Goal: Information Seeking & Learning: Learn about a topic

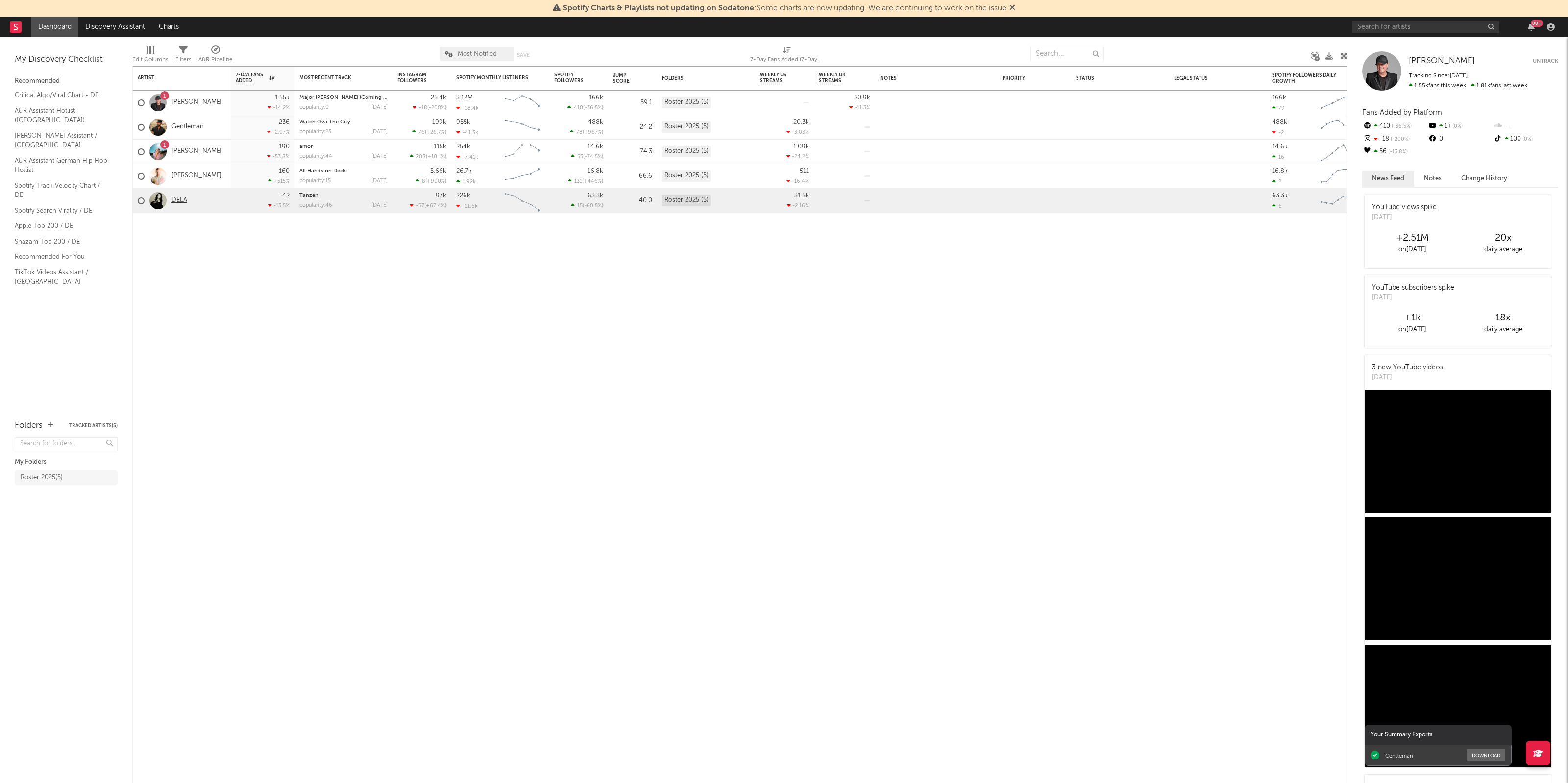
click at [175, 198] on link "DELA" at bounding box center [179, 200] width 16 height 8
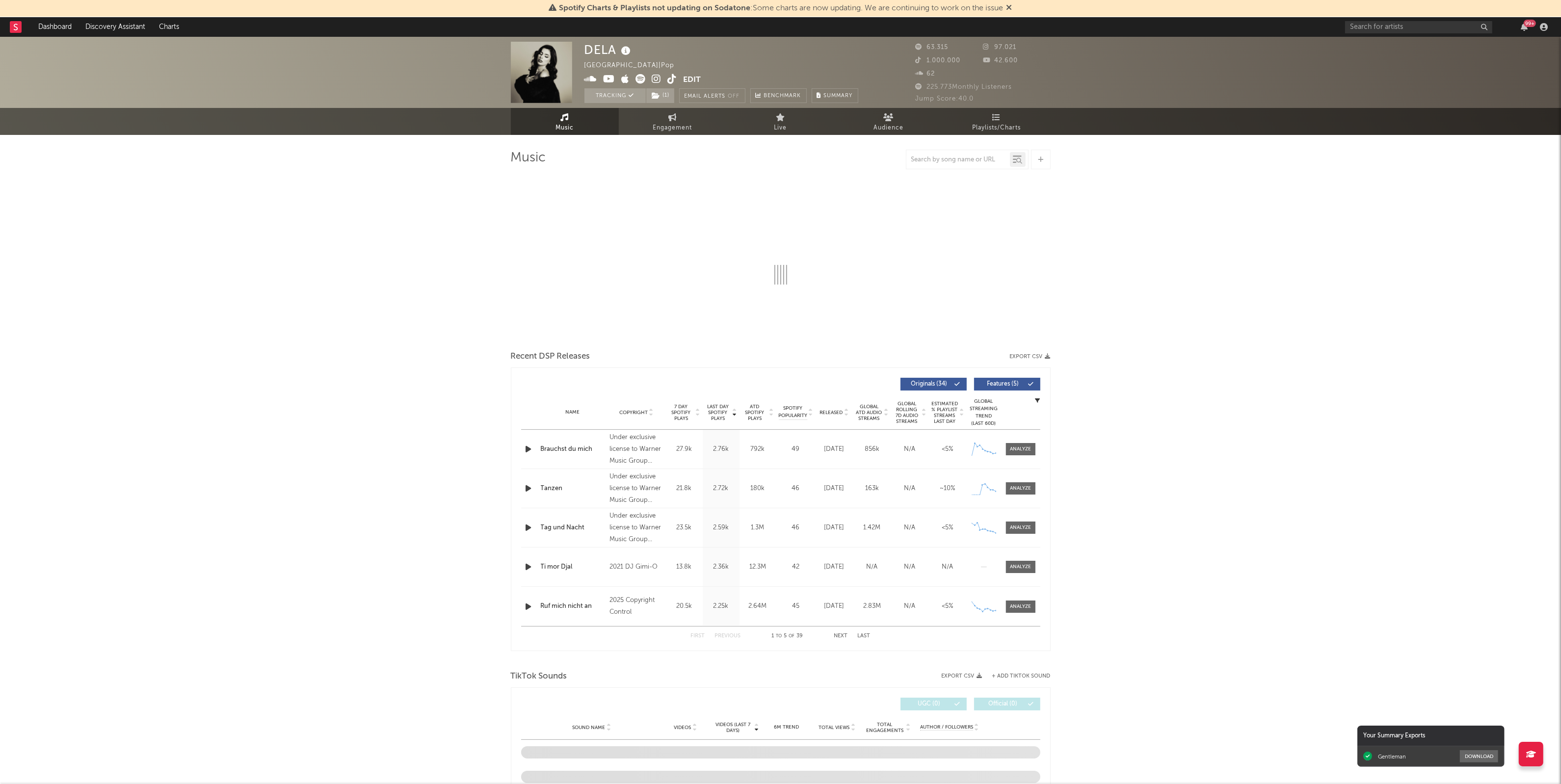
select select "6m"
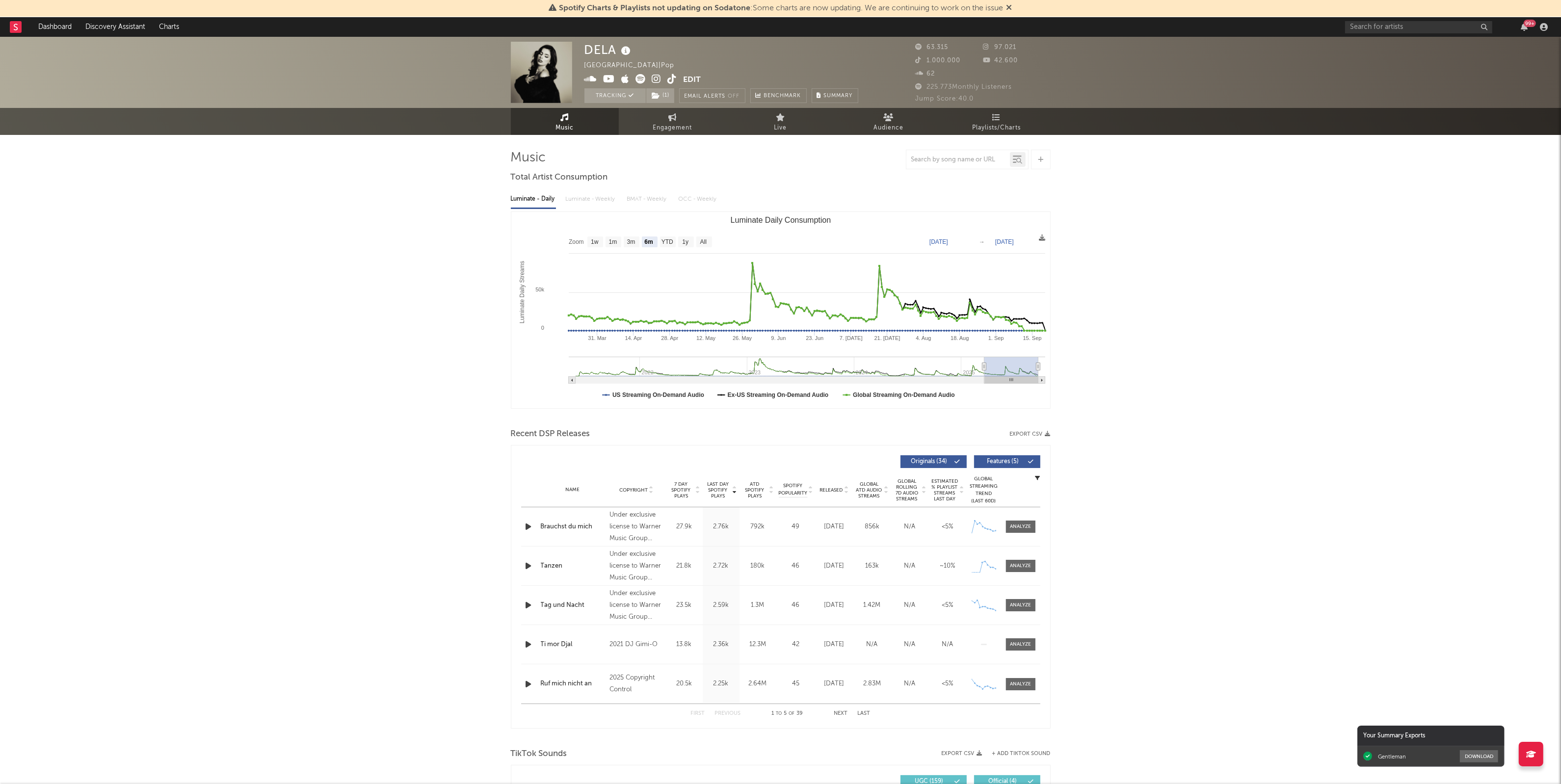
click at [1131, 467] on div "DELA [GEOGRAPHIC_DATA] | Pop Edit Tracking ( 1 ) Email Alerts Off Benchmark Sum…" at bounding box center [780, 778] width 1561 height 1482
drag, startPoint x: 1189, startPoint y: 499, endPoint x: 1186, endPoint y: 526, distance: 27.2
click at [1186, 526] on div "DELA [GEOGRAPHIC_DATA] | Pop Edit Tracking ( 1 ) Email Alerts Off Benchmark Sum…" at bounding box center [780, 778] width 1561 height 1482
click at [1152, 356] on div "DELA [GEOGRAPHIC_DATA] | Pop Edit Tracking ( 1 ) Email Alerts Off Benchmark Sum…" at bounding box center [780, 778] width 1561 height 1482
click at [881, 118] on link "Audience" at bounding box center [888, 122] width 108 height 27
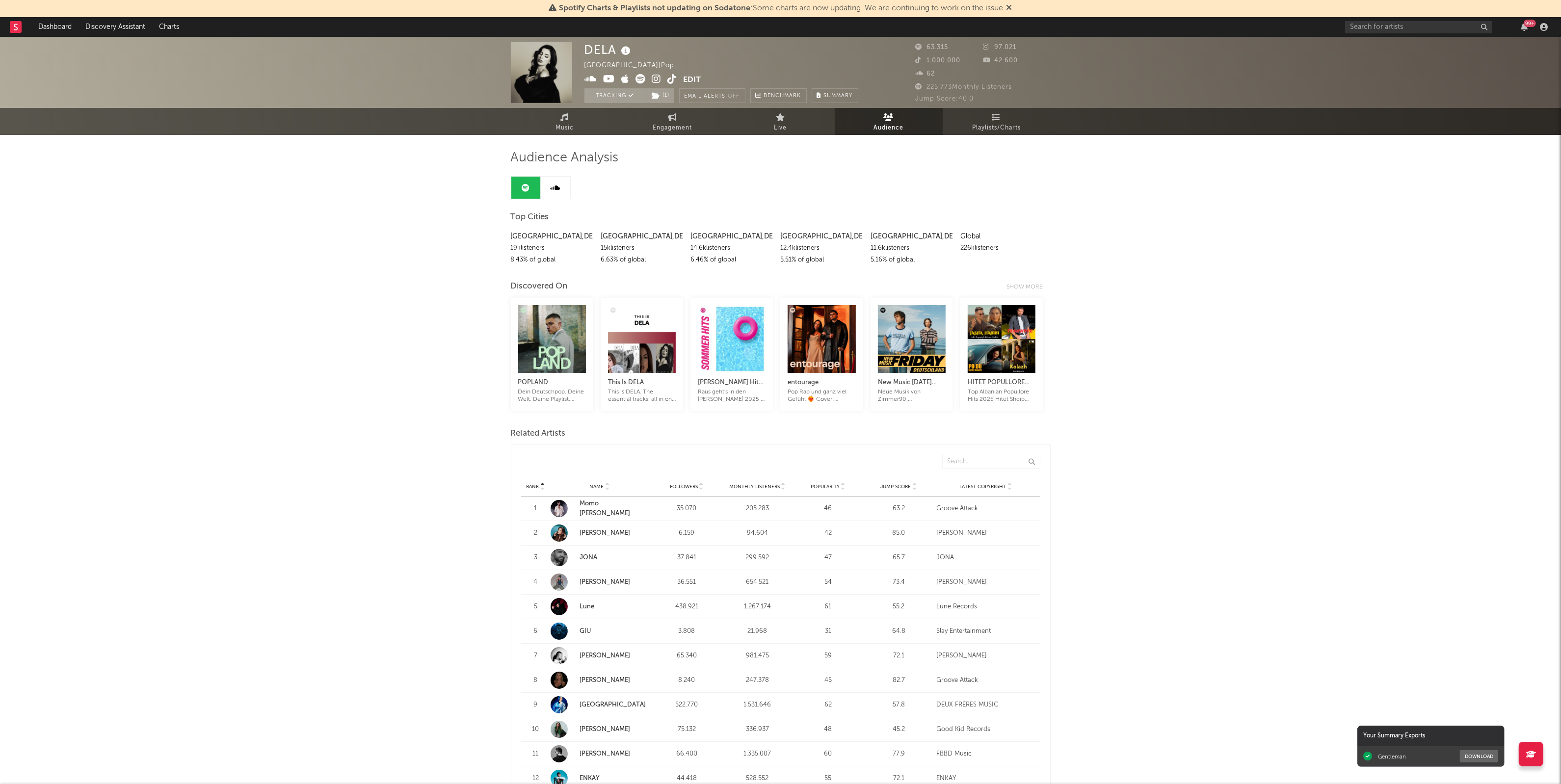
click at [676, 122] on span "Engagement" at bounding box center [673, 128] width 39 height 12
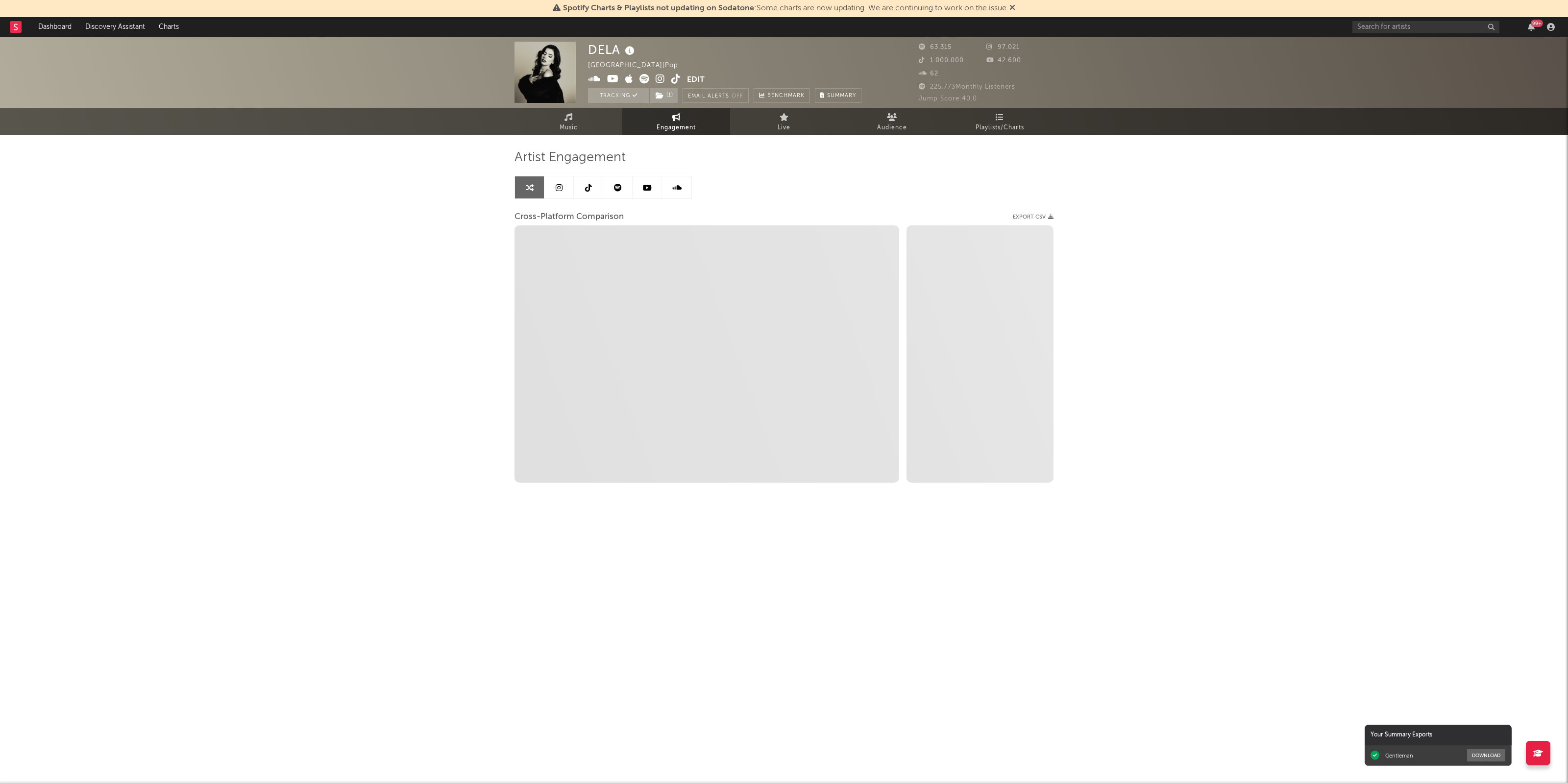
select select "1w"
click at [589, 184] on icon at bounding box center [589, 187] width 7 height 8
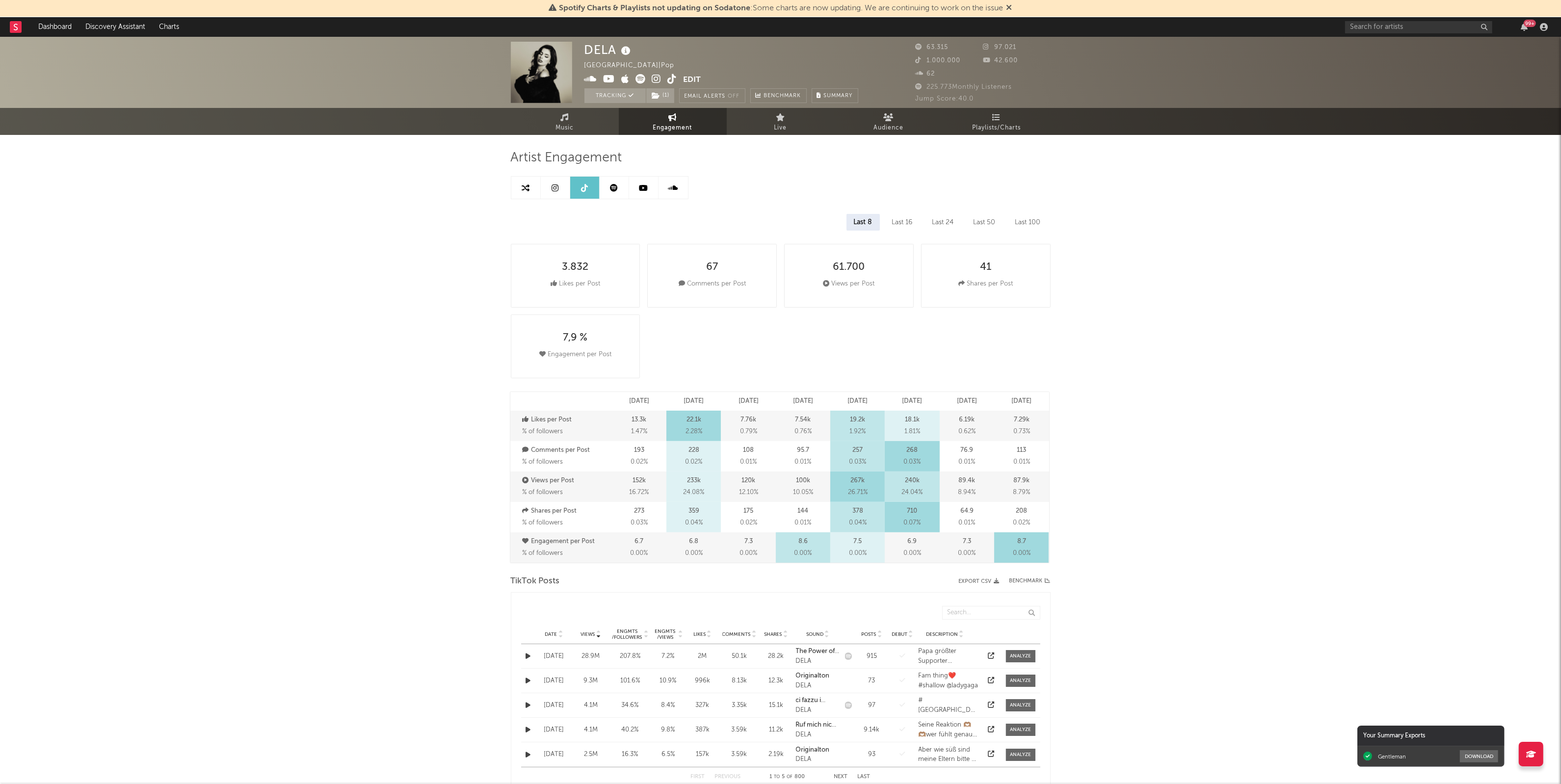
select select "6m"
click at [1249, 300] on div "DELA [GEOGRAPHIC_DATA] | Pop Edit Tracking ( 1 ) Email Alerts Off Benchmark Sum…" at bounding box center [780, 789] width 1561 height 1504
click at [981, 219] on div "Last 50" at bounding box center [984, 222] width 37 height 16
click at [1097, 349] on div "DELA [GEOGRAPHIC_DATA] | Pop Edit Tracking ( 1 ) Email Alerts Off Benchmark Sum…" at bounding box center [780, 789] width 1561 height 1504
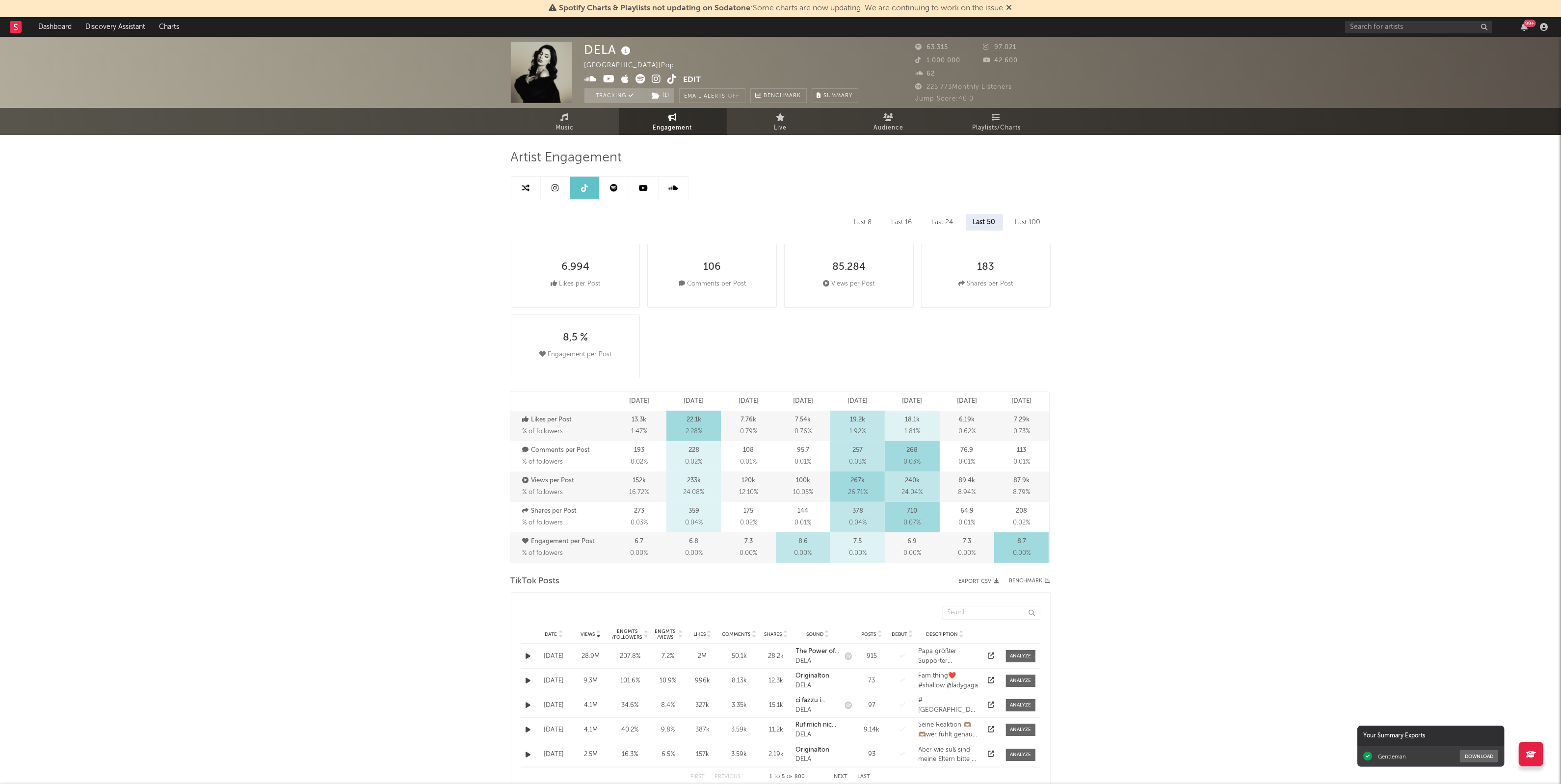
click at [1190, 528] on div "DELA [GEOGRAPHIC_DATA] | Pop Edit Tracking ( 1 ) Email Alerts Off Benchmark Sum…" at bounding box center [780, 789] width 1561 height 1504
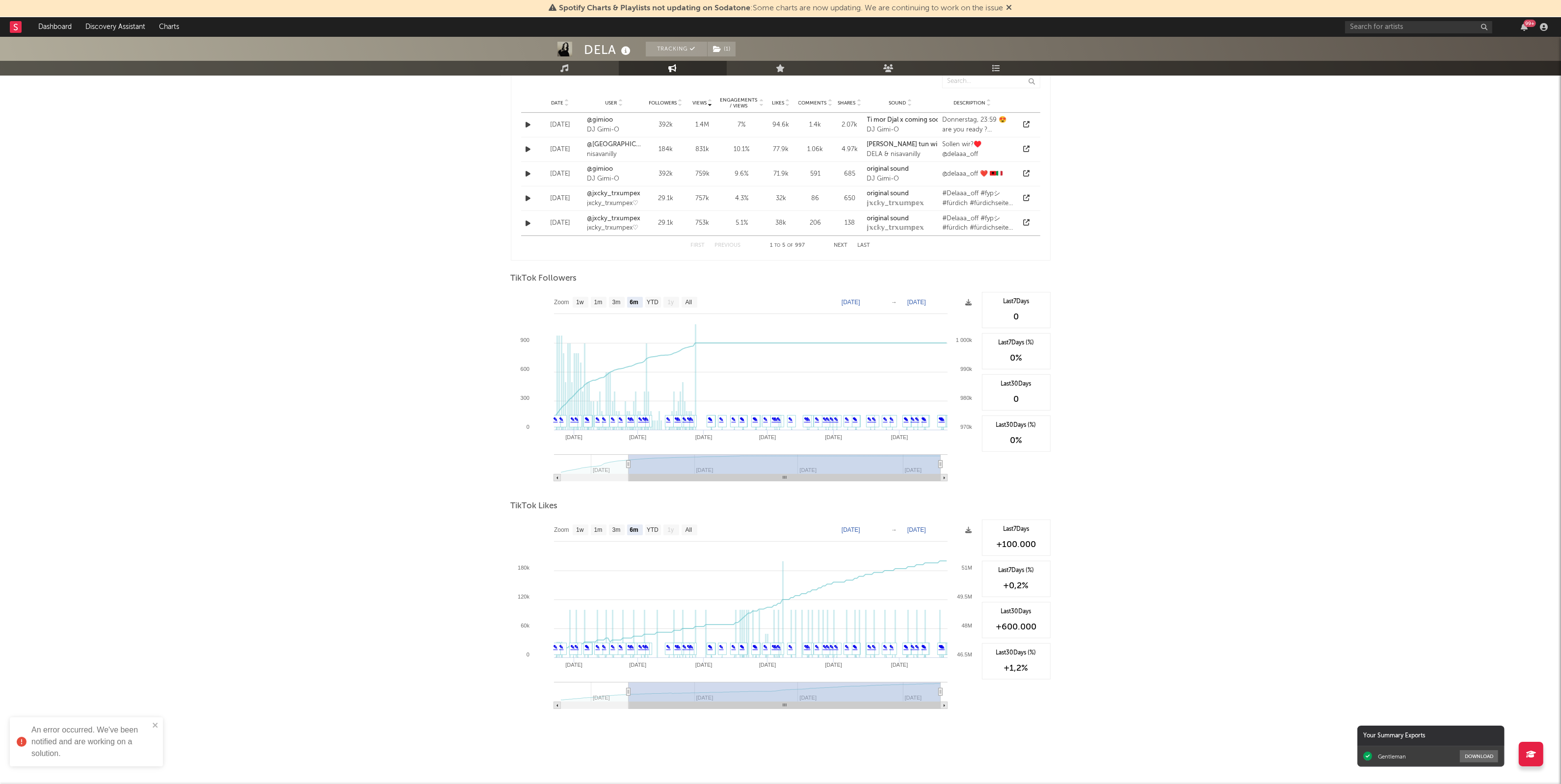
scroll to position [757, 0]
click at [1182, 470] on div "DELA Tracking ( 1 ) [GEOGRAPHIC_DATA] | Pop Edit Tracking ( 1 ) Email Alerts Of…" at bounding box center [780, 32] width 1561 height 1504
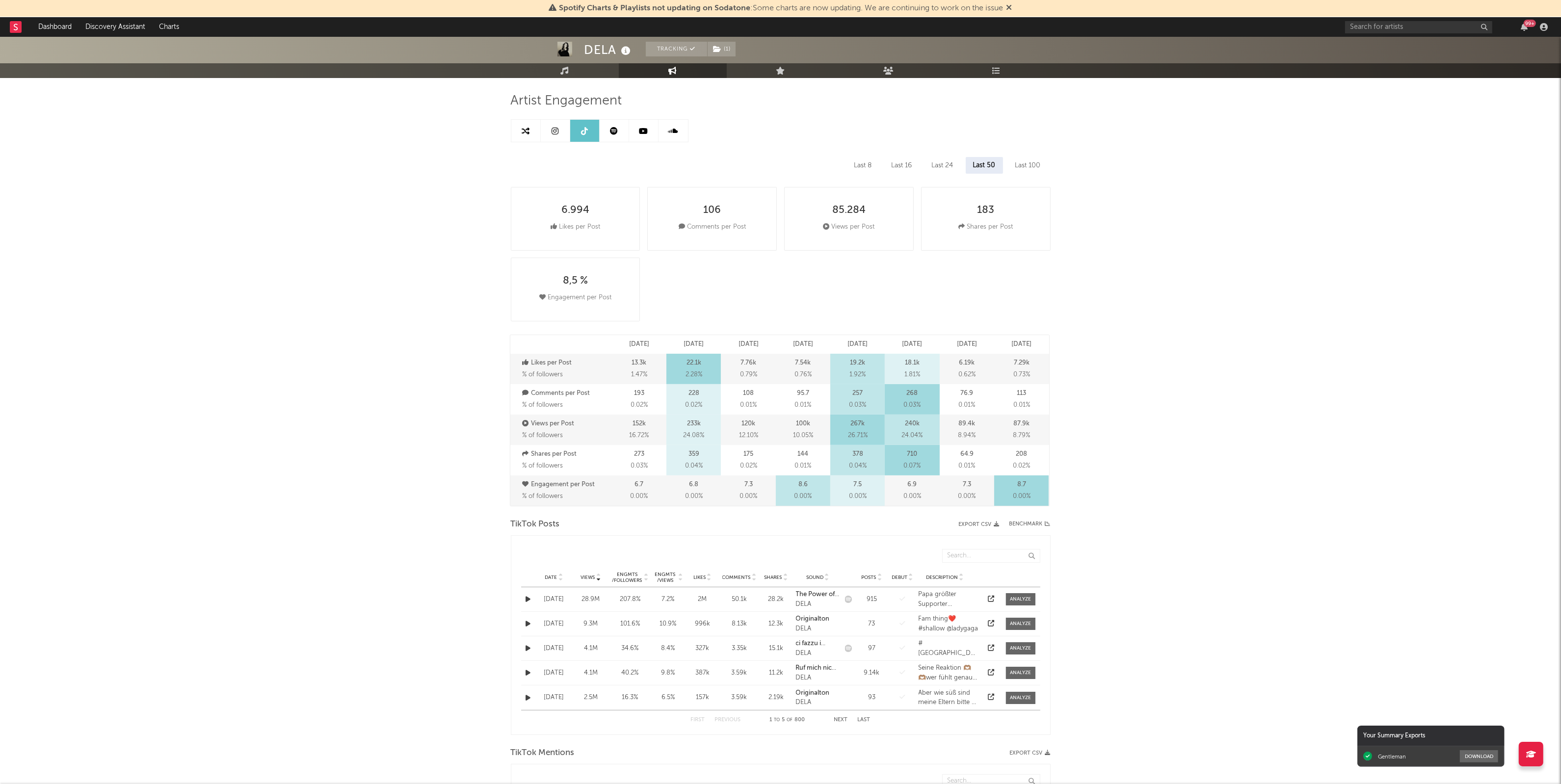
scroll to position [0, 0]
